Goal: Navigation & Orientation: Find specific page/section

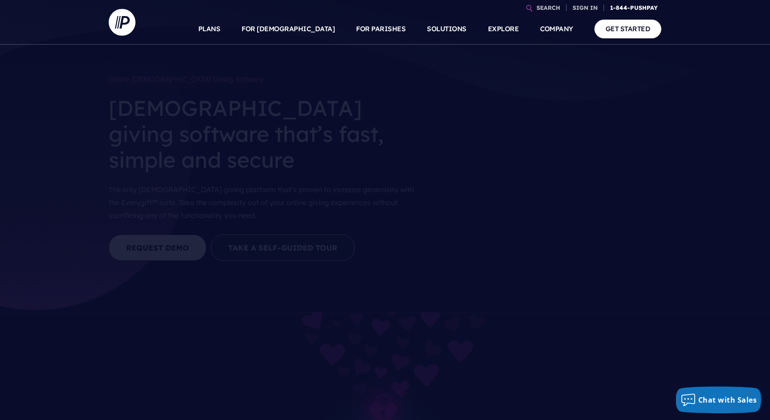
click at [646, 8] on link "1-844-PUSHPAY" at bounding box center [633, 8] width 55 height 16
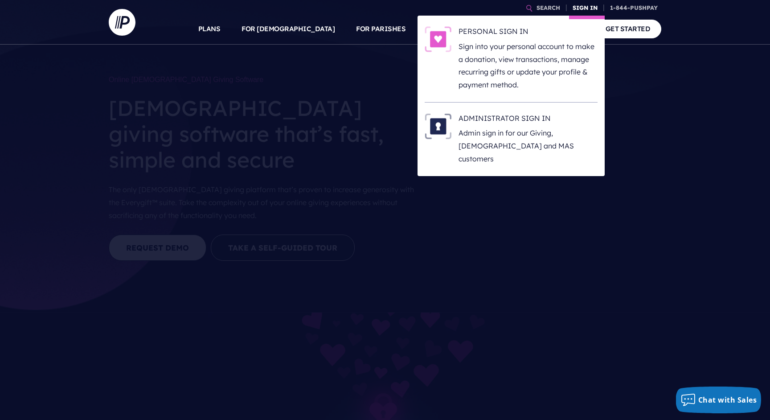
click at [583, 9] on link "SIGN IN" at bounding box center [585, 8] width 32 height 16
click at [520, 118] on h6 "ADMINISTRATOR SIGN IN" at bounding box center [527, 119] width 139 height 13
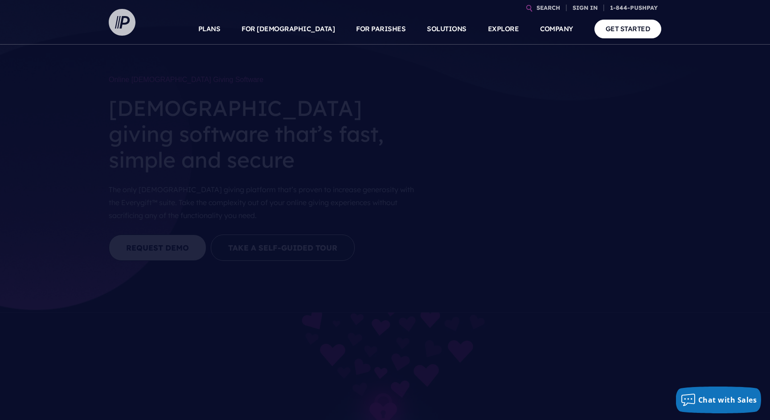
click at [120, 14] on img at bounding box center [122, 22] width 27 height 27
